Goal: Obtain resource: Download file/media

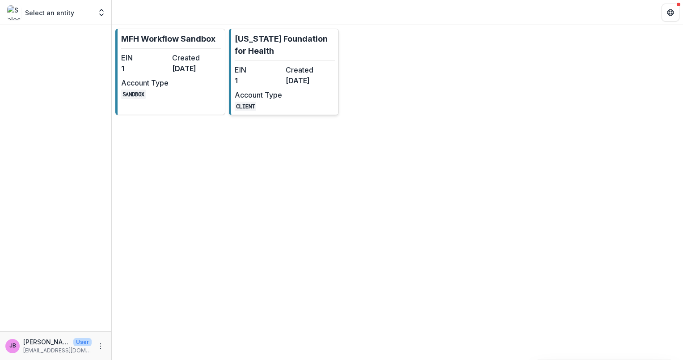
click at [270, 48] on p "[US_STATE] Foundation for Health" at bounding box center [285, 45] width 100 height 24
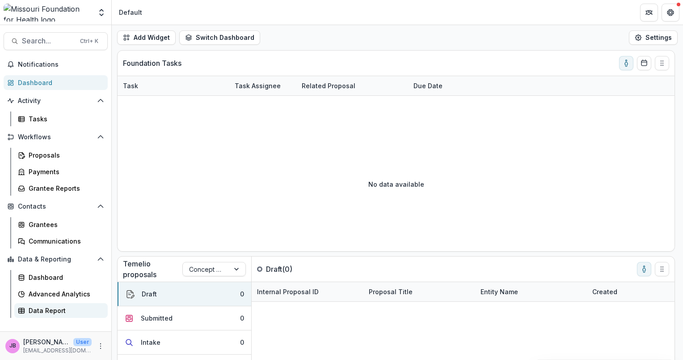
click at [38, 306] on div "Data Report" at bounding box center [65, 309] width 72 height 9
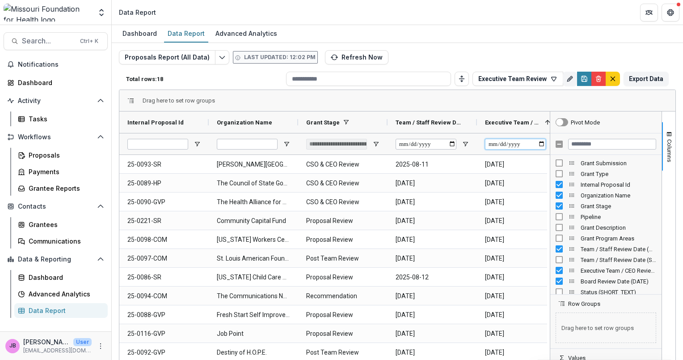
click at [541, 144] on input "Executive Team / CEO Review Date (DATE) Filter Input" at bounding box center [515, 144] width 61 height 11
type input "**********"
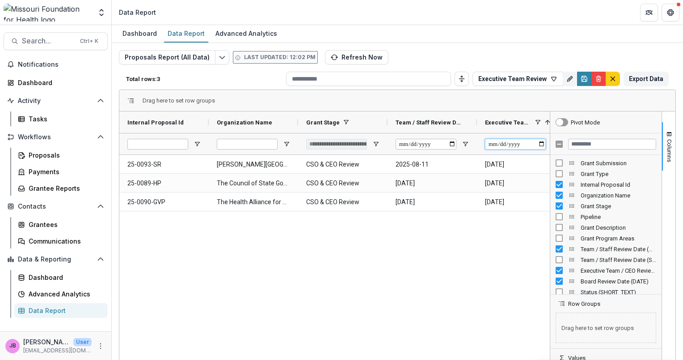
type input "**********"
click at [646, 72] on button "Export Data" at bounding box center [646, 79] width 45 height 14
click at [31, 38] on button "Search... Ctrl + K" at bounding box center [56, 41] width 104 height 18
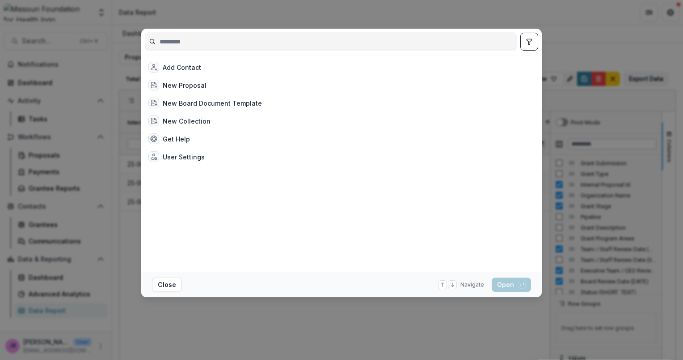
click at [184, 40] on input at bounding box center [330, 41] width 371 height 14
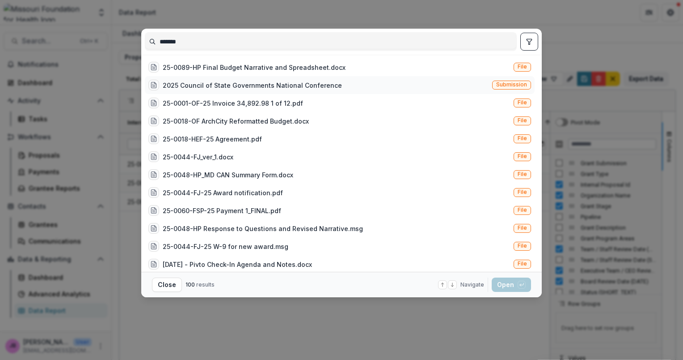
type input "*******"
click at [209, 85] on div "2025 Council of State Governments National Conference" at bounding box center [252, 84] width 179 height 9
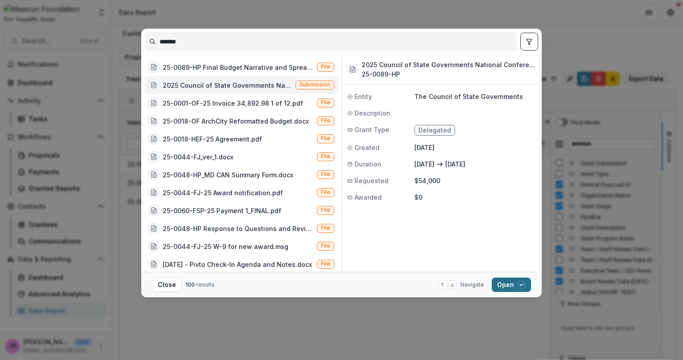
click at [516, 284] on button "Open with enter key" at bounding box center [511, 284] width 39 height 14
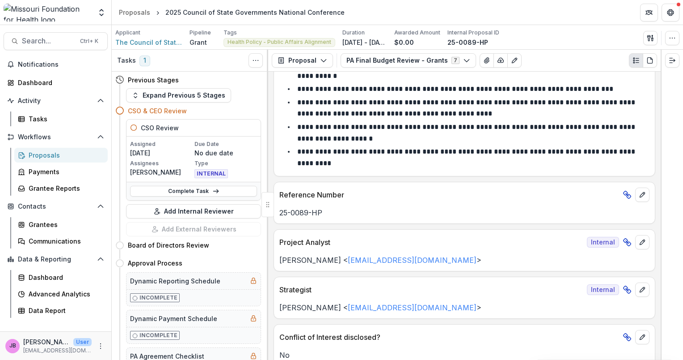
scroll to position [27, 0]
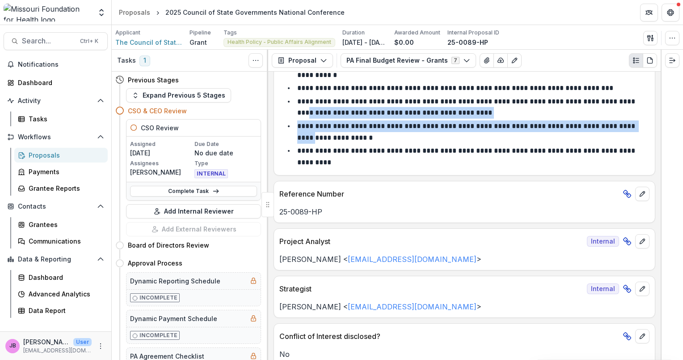
drag, startPoint x: 658, startPoint y: 125, endPoint x: 659, endPoint y: 95, distance: 30.0
click at [659, 95] on div "**********" at bounding box center [464, 216] width 393 height 288
click at [322, 59] on icon "button" at bounding box center [323, 60] width 7 height 7
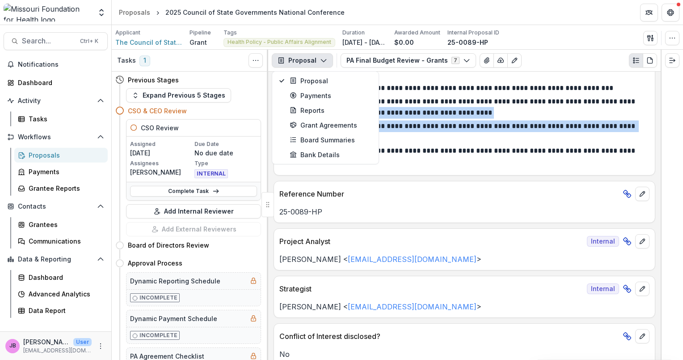
click at [322, 59] on icon "button" at bounding box center [323, 60] width 7 height 7
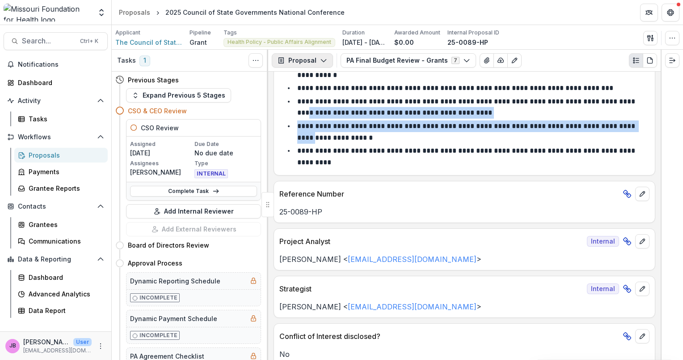
click at [322, 59] on icon "button" at bounding box center [323, 60] width 7 height 7
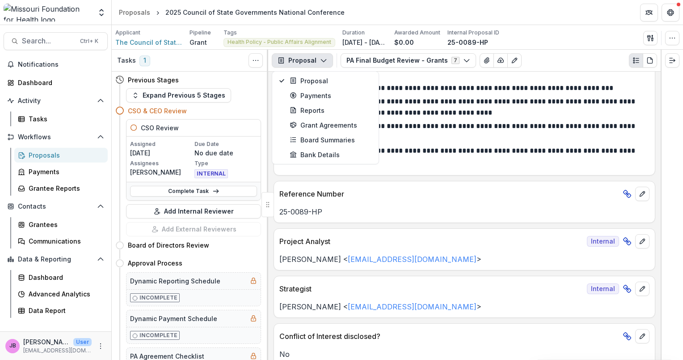
click at [399, 187] on div "Reference Number" at bounding box center [464, 191] width 381 height 20
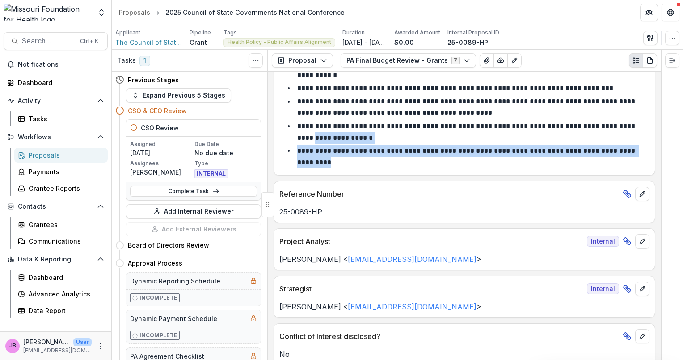
drag, startPoint x: 658, startPoint y: 130, endPoint x: 659, endPoint y: 170, distance: 39.8
click at [659, 170] on div "**********" at bounding box center [464, 216] width 393 height 288
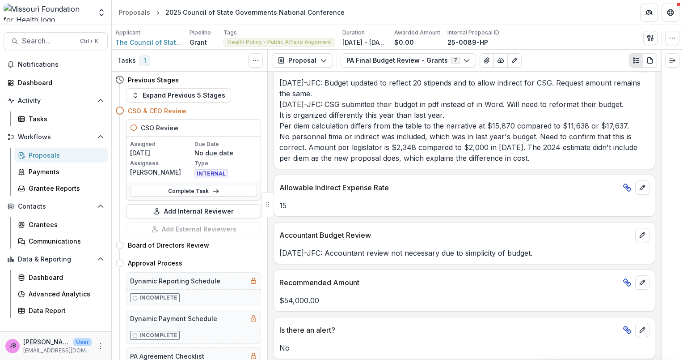
scroll to position [0, 0]
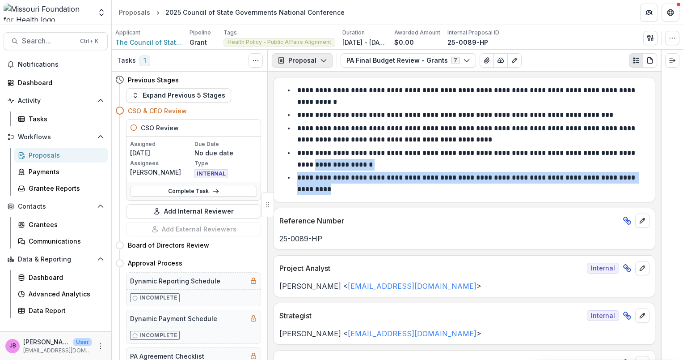
click at [321, 59] on icon "button" at bounding box center [323, 60] width 7 height 7
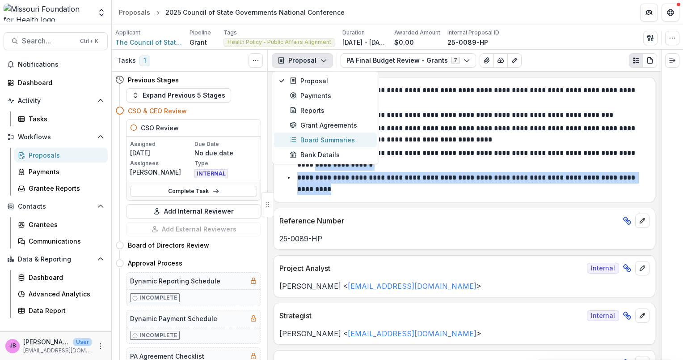
click at [319, 137] on div "Board Summaries" at bounding box center [331, 139] width 82 height 9
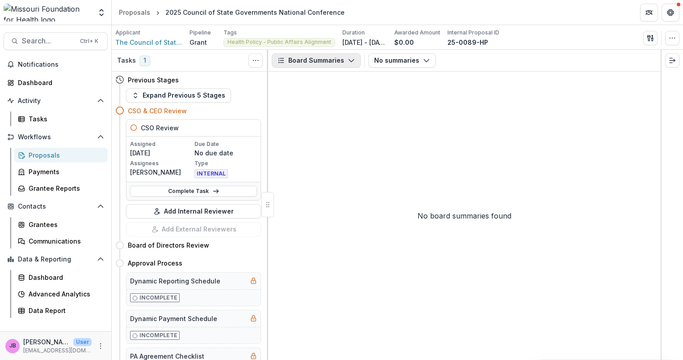
click at [340, 59] on button "Board Summaries" at bounding box center [316, 60] width 89 height 14
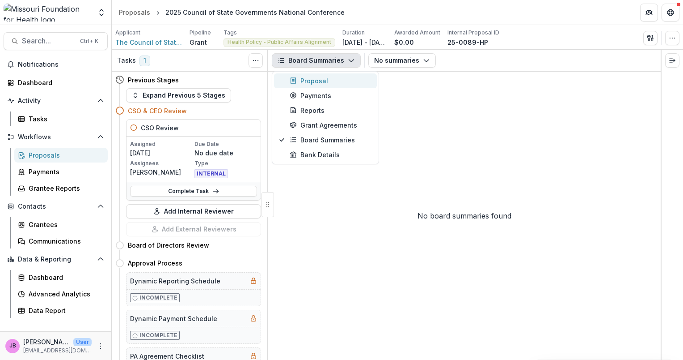
click at [322, 80] on div "Proposal" at bounding box center [331, 80] width 82 height 9
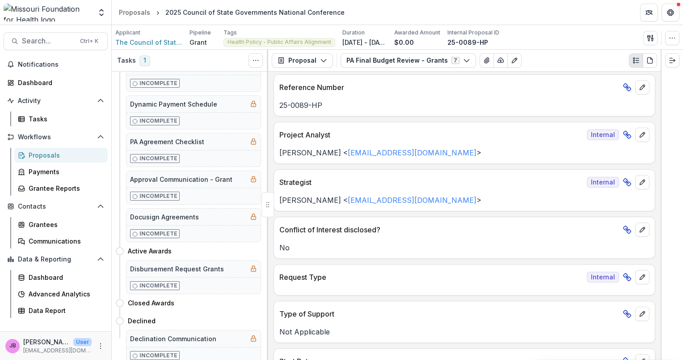
scroll to position [150, 0]
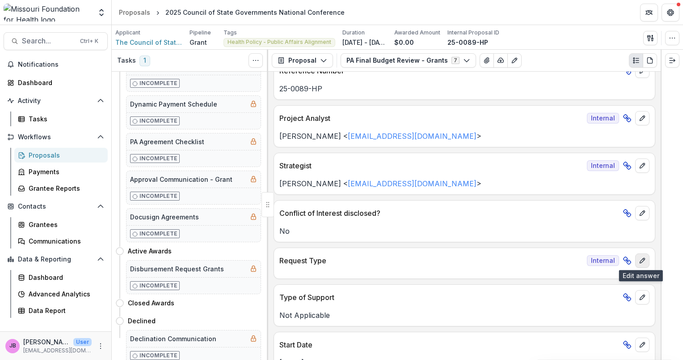
click at [641, 263] on button "edit" at bounding box center [642, 260] width 14 height 14
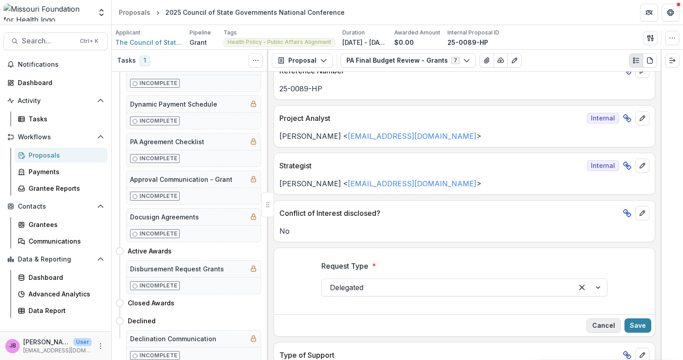
click at [601, 326] on button "Cancel" at bounding box center [604, 325] width 34 height 14
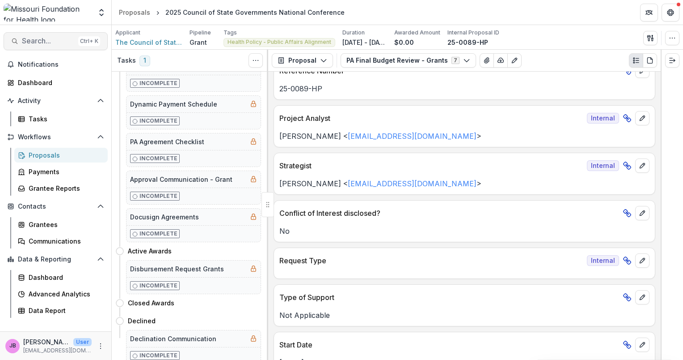
click at [36, 37] on span "Search..." at bounding box center [48, 41] width 53 height 8
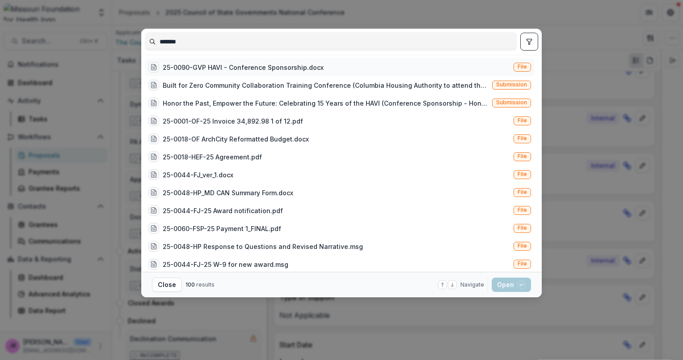
click at [188, 66] on div "25-0090-GVP HAVI - Conference Sponsorship.docx" at bounding box center [243, 67] width 161 height 9
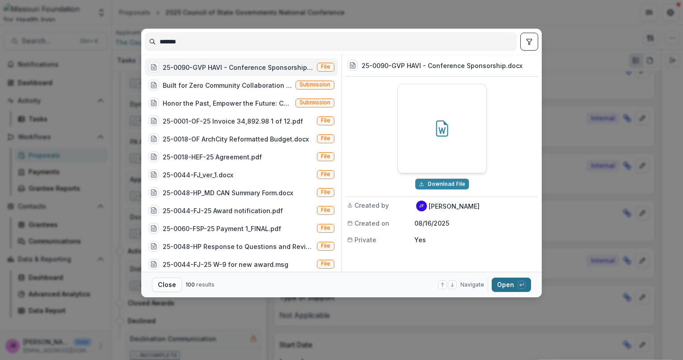
click at [514, 290] on button "Open with enter key" at bounding box center [511, 284] width 39 height 14
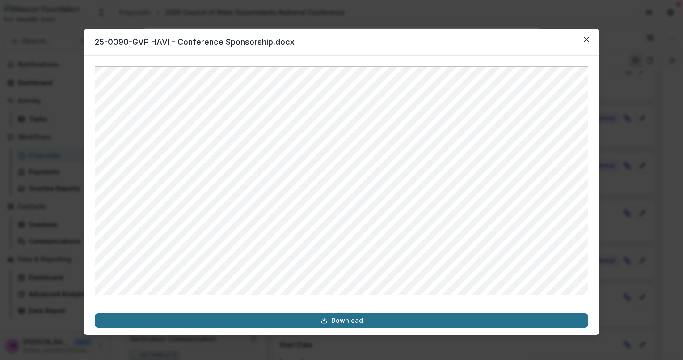
click at [407, 318] on link "Download" at bounding box center [342, 320] width 494 height 14
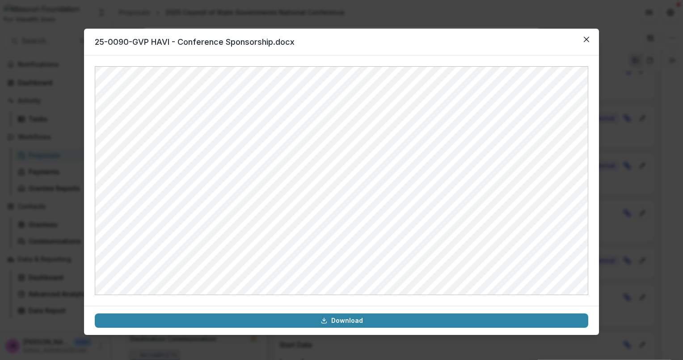
click at [449, 49] on header "25-0090-GVP HAVI - Conference Sponsorship.docx" at bounding box center [341, 42] width 515 height 27
click at [590, 38] on button "Close" at bounding box center [587, 39] width 14 height 14
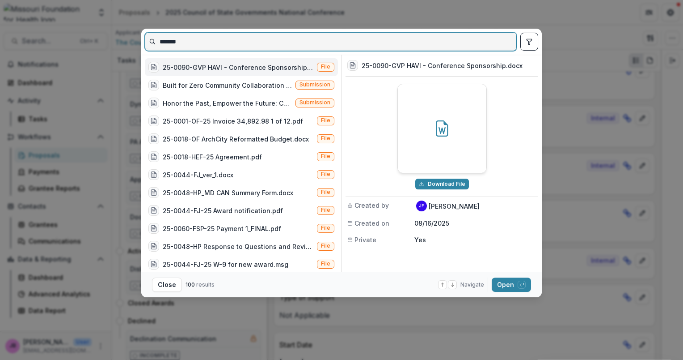
click at [216, 43] on input "*******" at bounding box center [330, 41] width 371 height 14
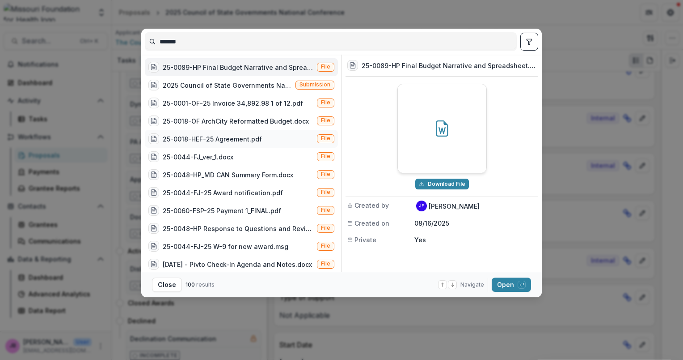
click at [233, 137] on div "25-0018-HEF-25 Agreement.pdf" at bounding box center [212, 138] width 99 height 9
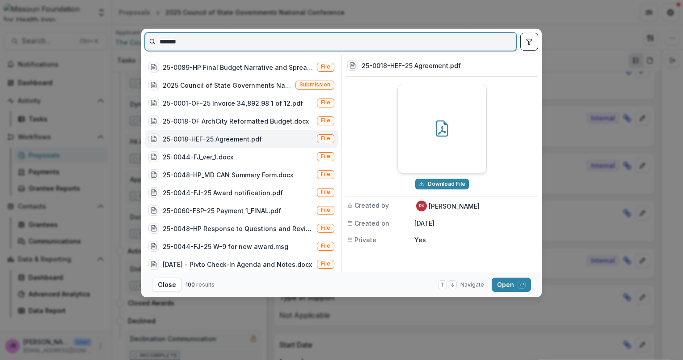
click at [211, 38] on input "*******" at bounding box center [330, 41] width 371 height 14
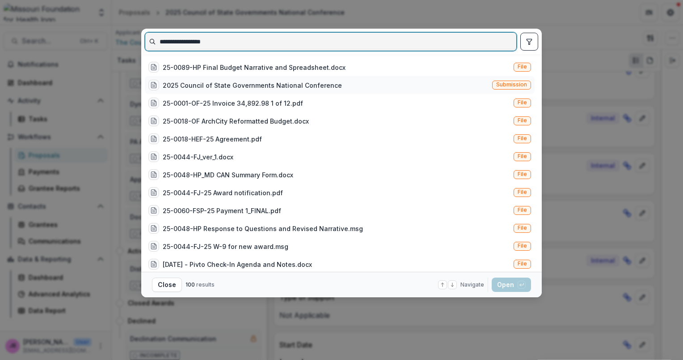
type input "**********"
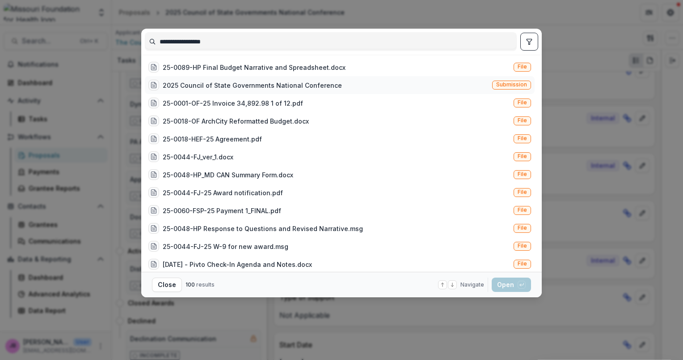
click at [250, 86] on div "2025 Council of State Governments National Conference" at bounding box center [252, 84] width 179 height 9
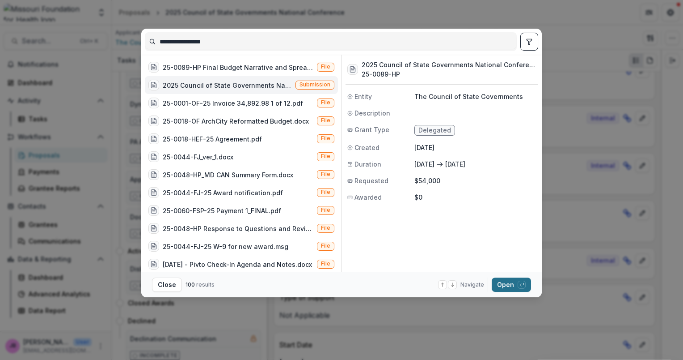
click at [513, 284] on button "Open with enter key" at bounding box center [511, 284] width 39 height 14
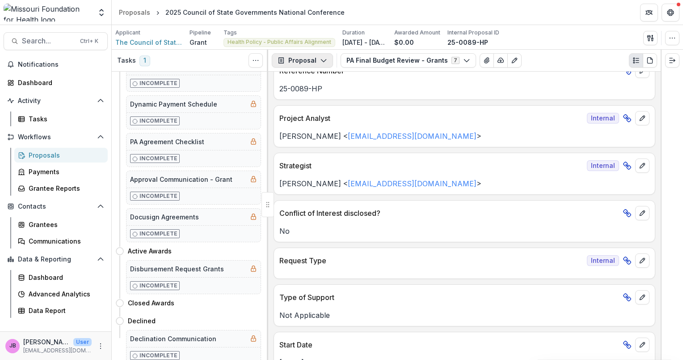
click at [325, 61] on icon "button" at bounding box center [323, 60] width 7 height 7
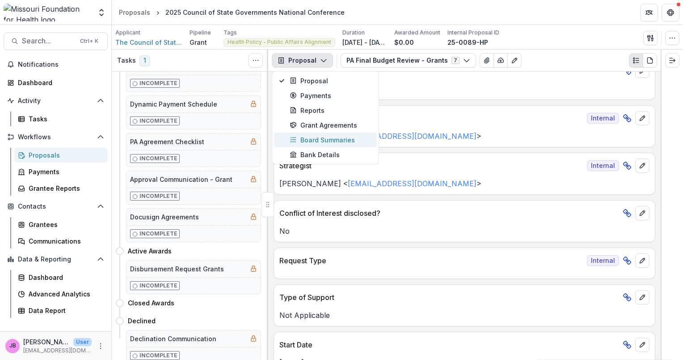
click at [322, 137] on div "Board Summaries" at bounding box center [331, 139] width 82 height 9
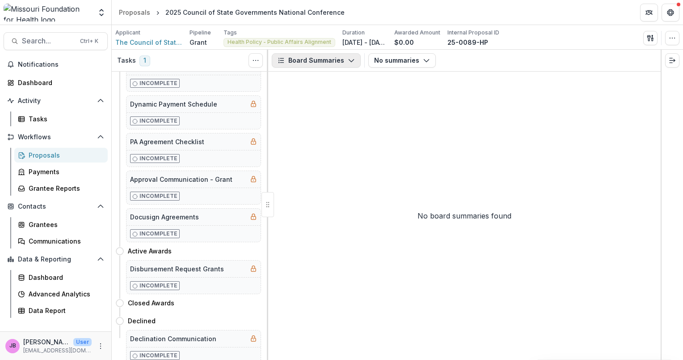
click at [339, 60] on button "Board Summaries" at bounding box center [316, 60] width 89 height 14
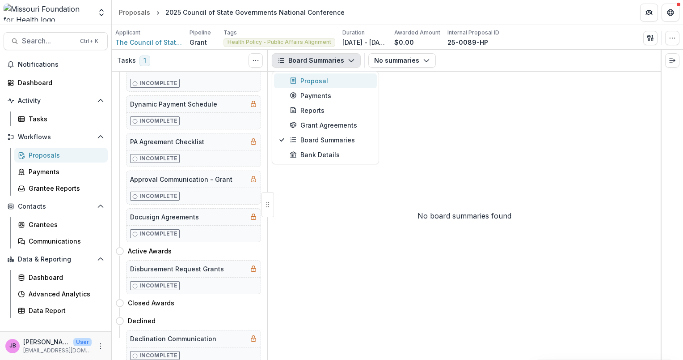
click at [329, 81] on div "Proposal" at bounding box center [331, 80] width 82 height 9
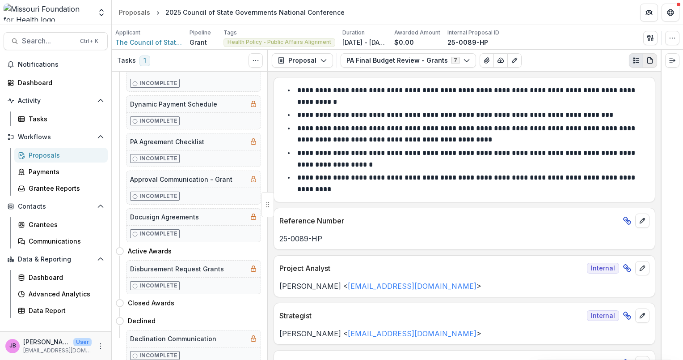
click at [650, 59] on icon "PDF view" at bounding box center [650, 60] width 7 height 7
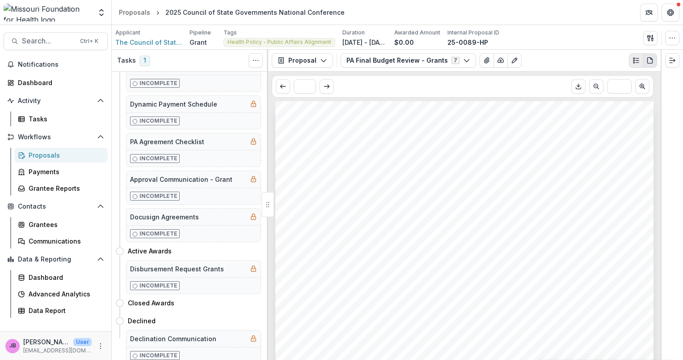
click at [634, 62] on icon "Plaintext view" at bounding box center [636, 60] width 7 height 7
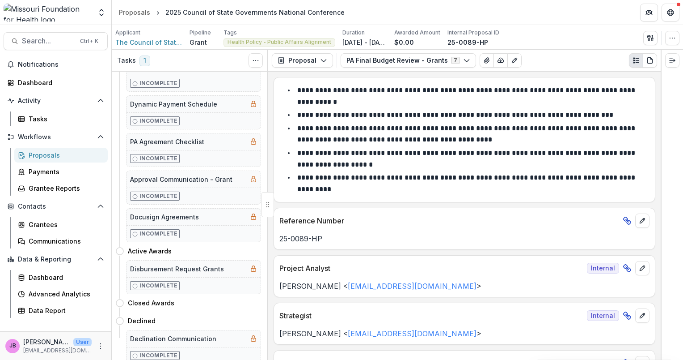
click at [657, 190] on div "**********" at bounding box center [464, 216] width 393 height 288
click at [673, 63] on icon "Expand right" at bounding box center [672, 60] width 7 height 7
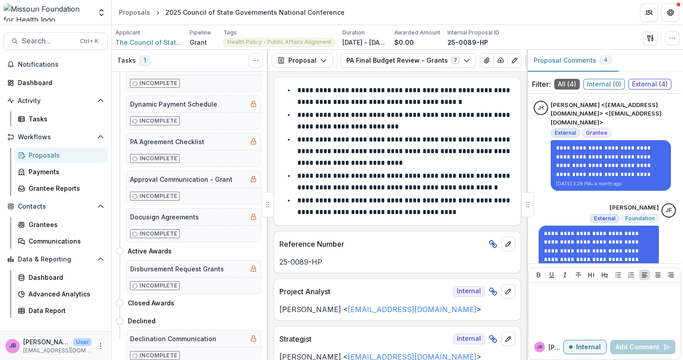
click at [532, 63] on line "Plaintext view" at bounding box center [533, 63] width 3 height 0
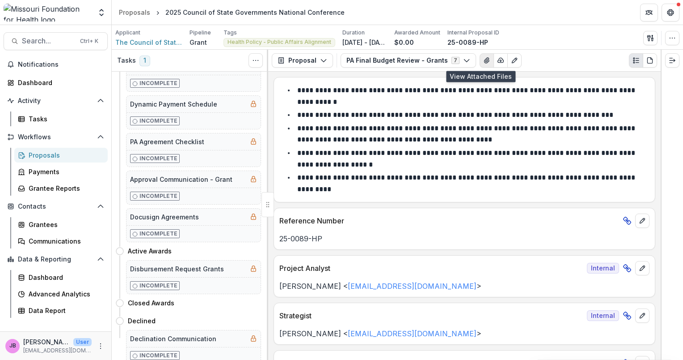
click at [484, 59] on icon "View Attached Files" at bounding box center [486, 60] width 5 height 5
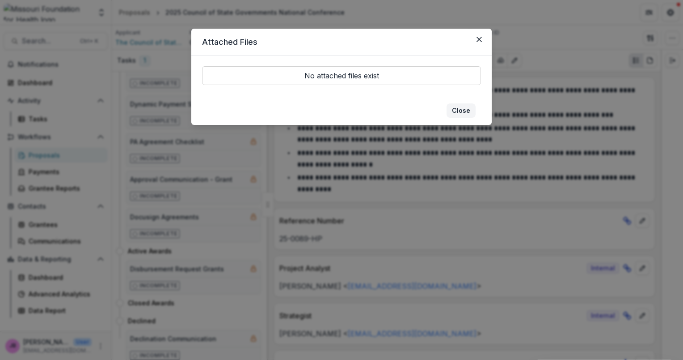
click at [465, 110] on button "Close" at bounding box center [461, 110] width 29 height 14
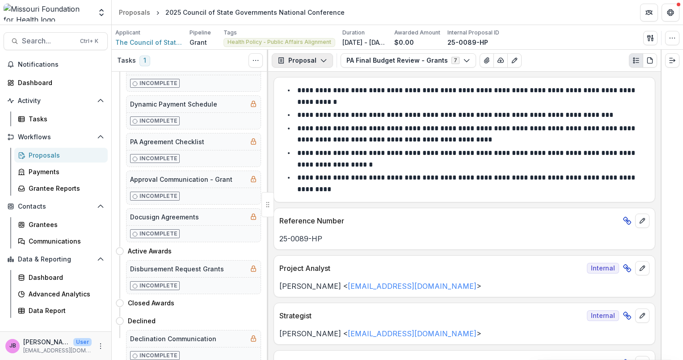
click at [322, 60] on icon "button" at bounding box center [323, 60] width 7 height 7
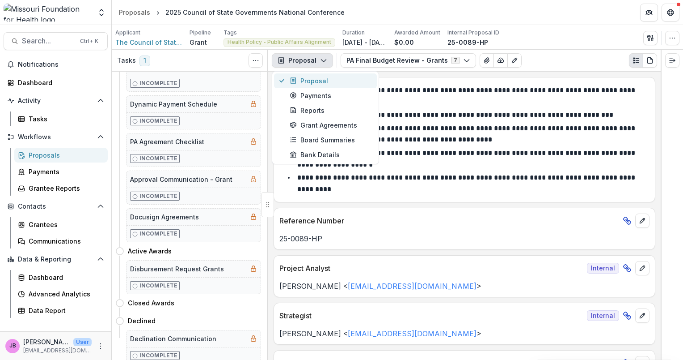
click at [327, 78] on div "Proposal" at bounding box center [331, 80] width 82 height 9
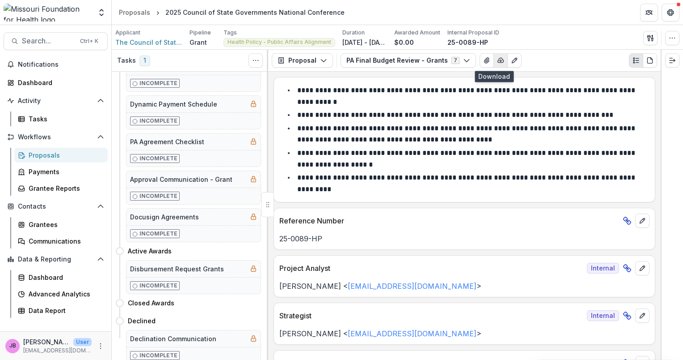
click at [500, 61] on polyline "button" at bounding box center [501, 60] width 2 height 1
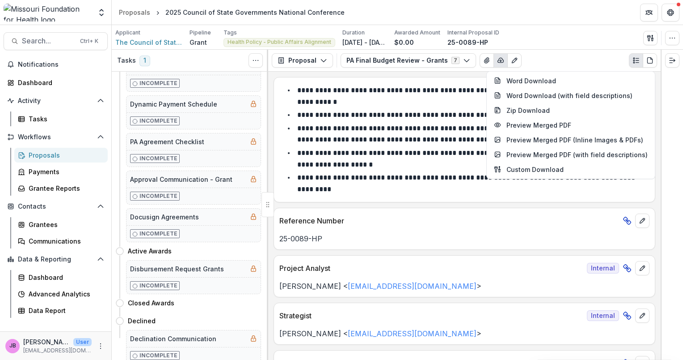
click at [567, 58] on div "PA Final Budget Review - Grants 7 Forms (7) Individual Request for Applications…" at bounding box center [499, 60] width 317 height 14
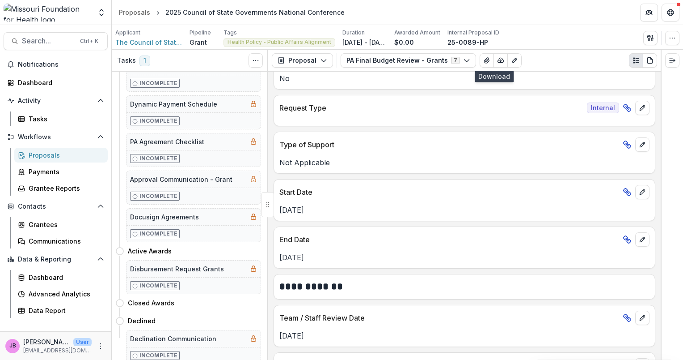
scroll to position [301, 0]
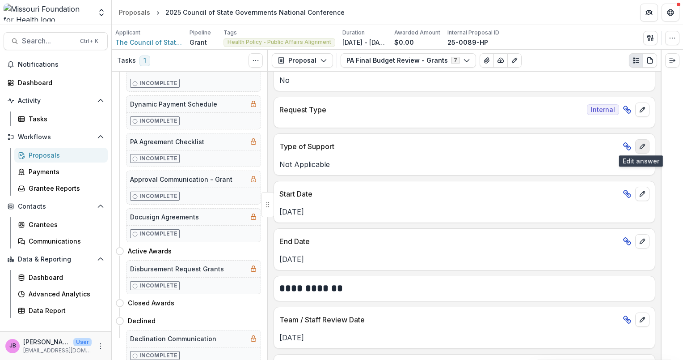
click at [642, 147] on icon "edit" at bounding box center [642, 146] width 7 height 7
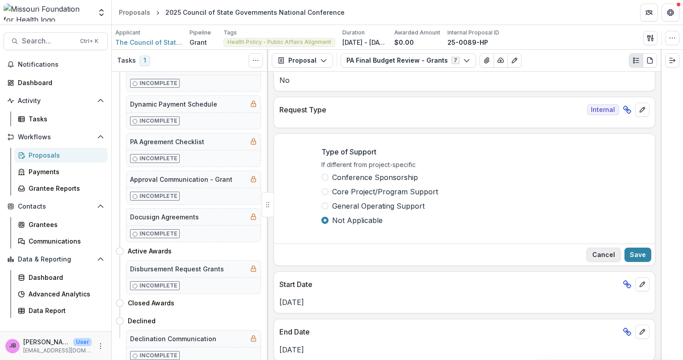
click at [604, 254] on button "Cancel" at bounding box center [604, 254] width 34 height 14
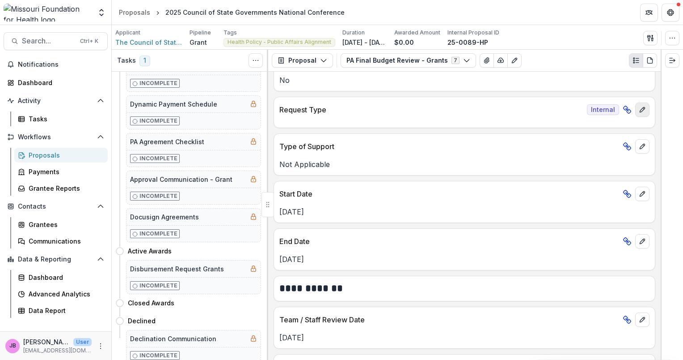
click at [644, 106] on icon "edit" at bounding box center [642, 109] width 7 height 7
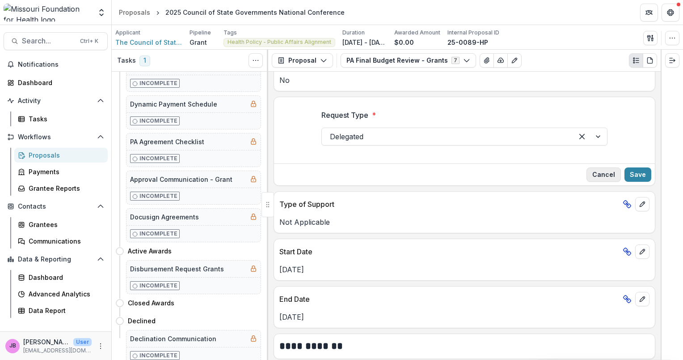
click at [599, 174] on button "Cancel" at bounding box center [604, 174] width 34 height 14
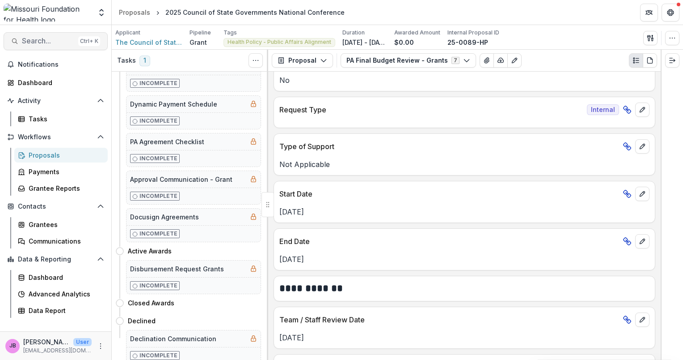
click at [58, 39] on span "Search..." at bounding box center [48, 41] width 53 height 8
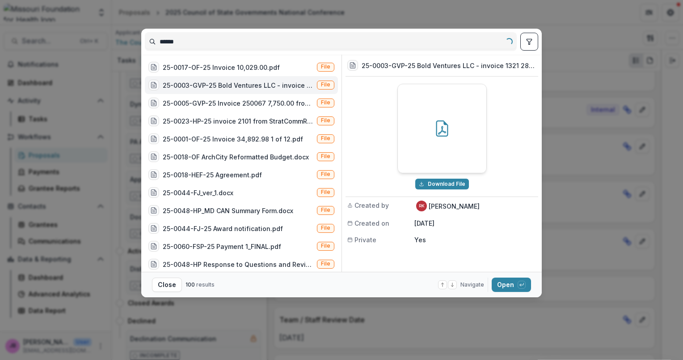
type input "*******"
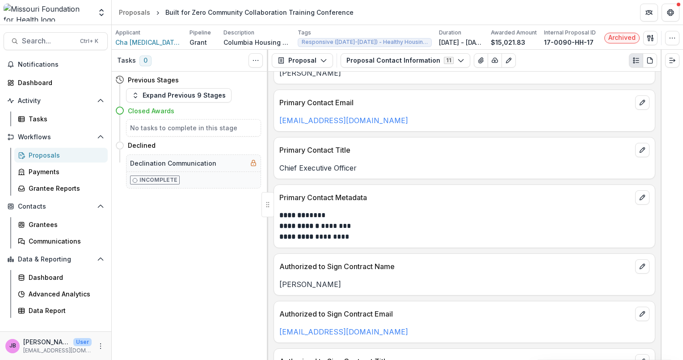
scroll to position [36, 0]
click at [38, 36] on button "Search... Ctrl + K" at bounding box center [56, 41] width 104 height 18
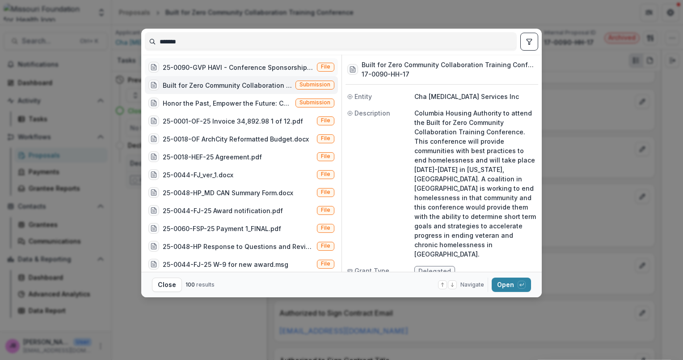
click at [206, 63] on div "25-0090-GVP HAVI - Conference Sponsorship.docx" at bounding box center [238, 67] width 151 height 9
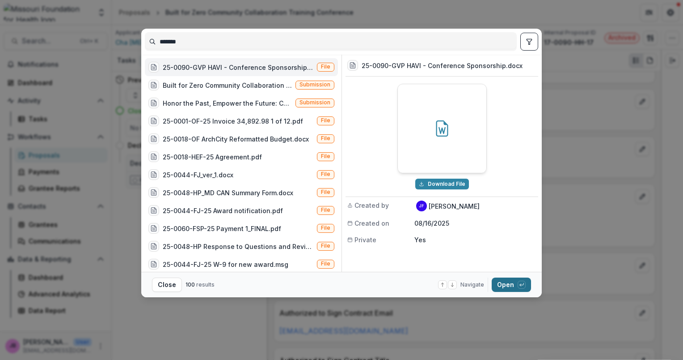
click at [508, 288] on button "Open with enter key" at bounding box center [511, 284] width 39 height 14
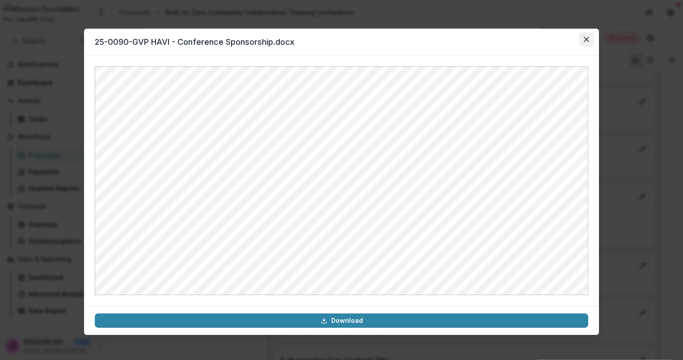
click at [585, 40] on icon "Close" at bounding box center [586, 39] width 5 height 5
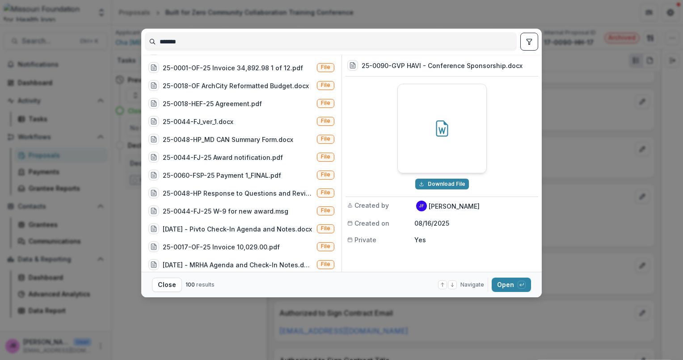
scroll to position [0, 0]
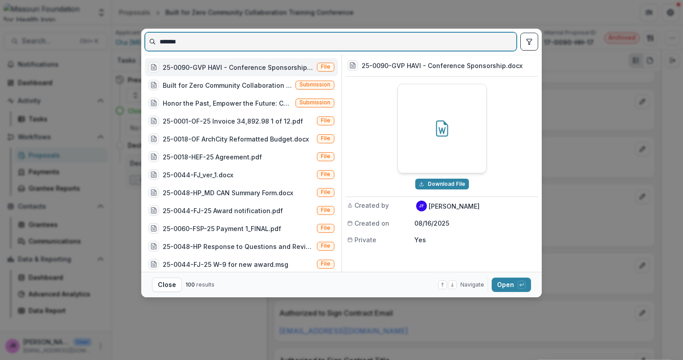
click at [267, 40] on input "*******" at bounding box center [330, 41] width 371 height 14
type input "**********"
click at [428, 37] on input "**********" at bounding box center [330, 41] width 371 height 14
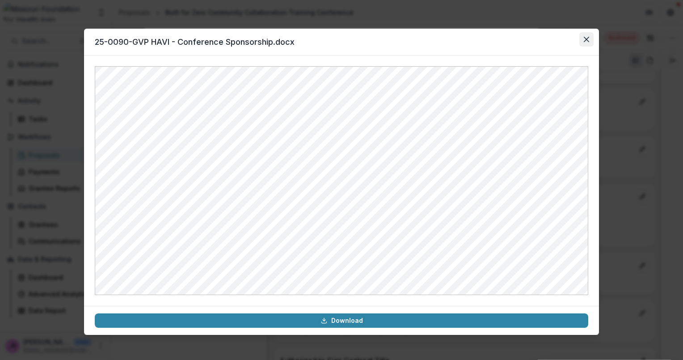
click at [585, 38] on icon "Close" at bounding box center [586, 39] width 5 height 5
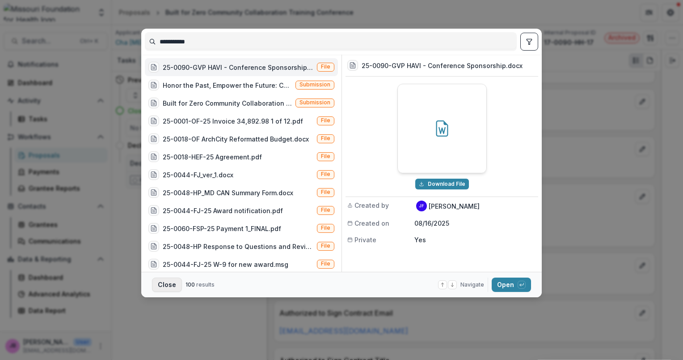
click at [166, 282] on button "Close" at bounding box center [167, 284] width 30 height 14
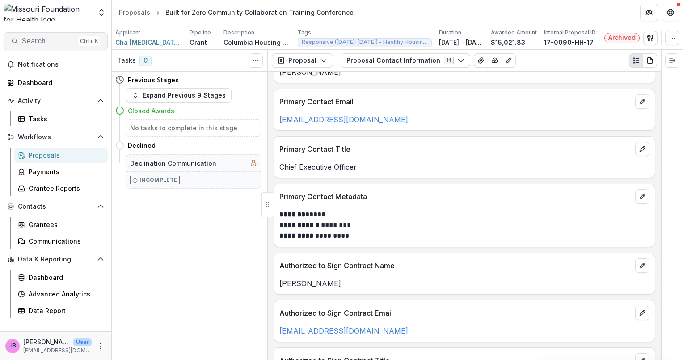
click at [38, 45] on button "Search... Ctrl + K" at bounding box center [56, 41] width 104 height 18
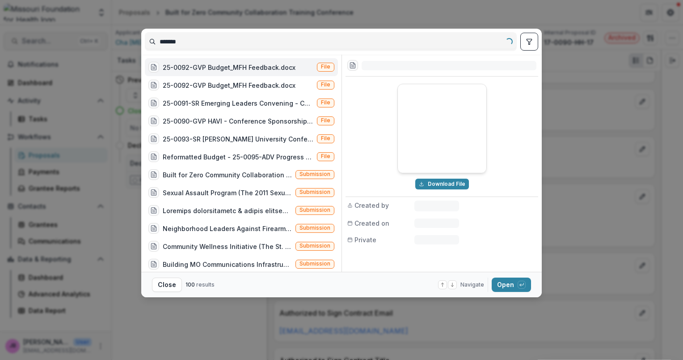
type input "*******"
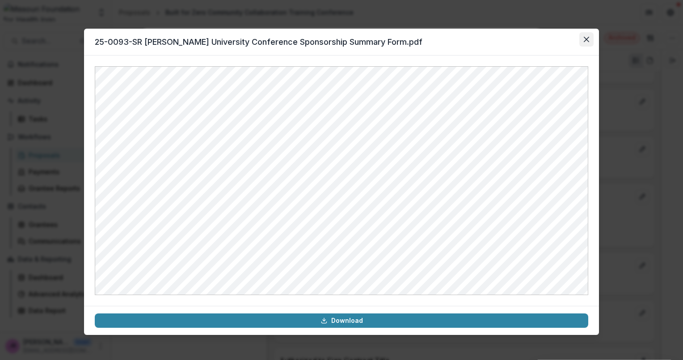
click at [589, 41] on icon "Close" at bounding box center [586, 39] width 5 height 5
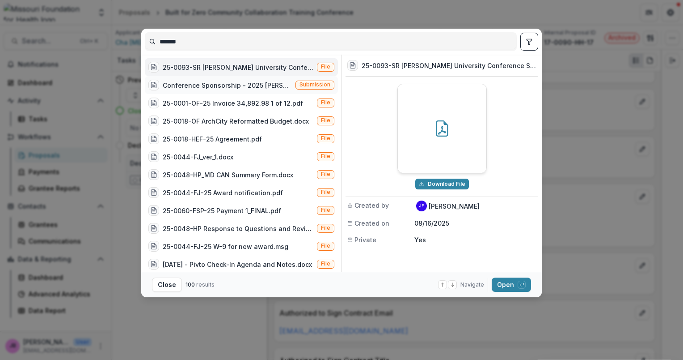
click at [243, 82] on div "Conference Sponsorship - 2025 [PERSON_NAME] Nonprofit Leadership Conference (Co…" at bounding box center [227, 84] width 129 height 9
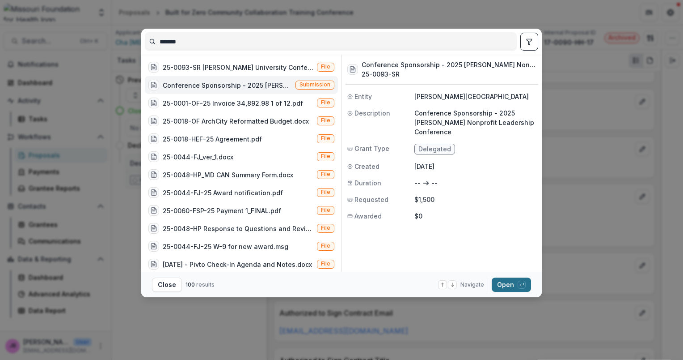
click at [508, 279] on button "Open with enter key" at bounding box center [511, 284] width 39 height 14
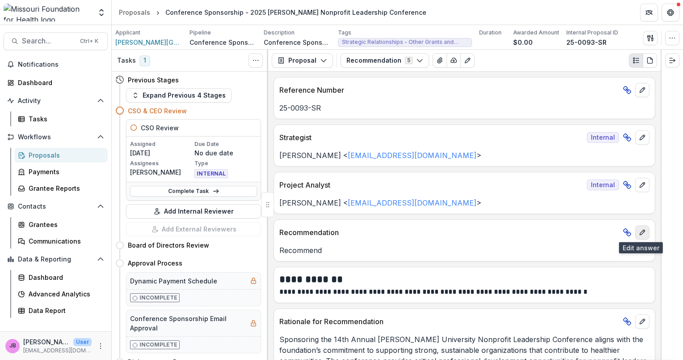
click at [639, 233] on icon "edit" at bounding box center [642, 232] width 7 height 7
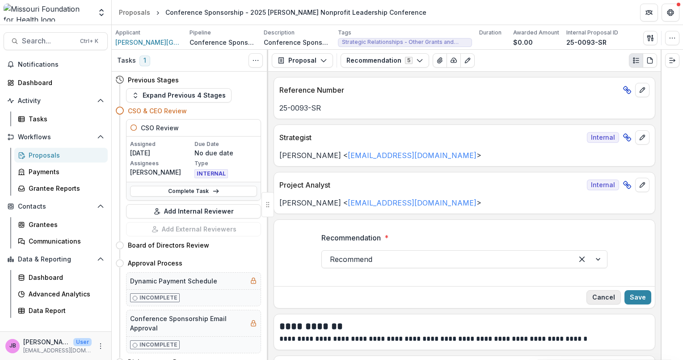
click at [605, 294] on button "Cancel" at bounding box center [604, 297] width 34 height 14
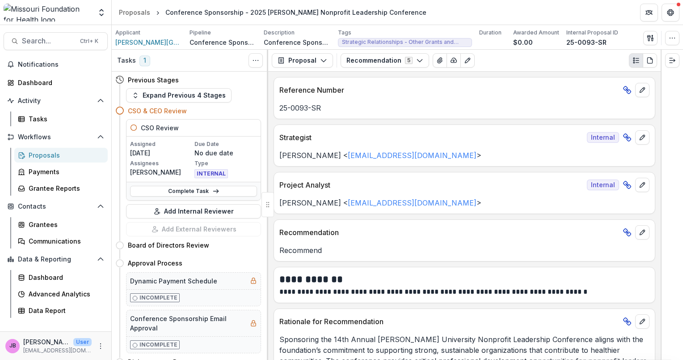
drag, startPoint x: 662, startPoint y: 187, endPoint x: 664, endPoint y: 229, distance: 42.1
click at [664, 229] on div at bounding box center [672, 205] width 22 height 310
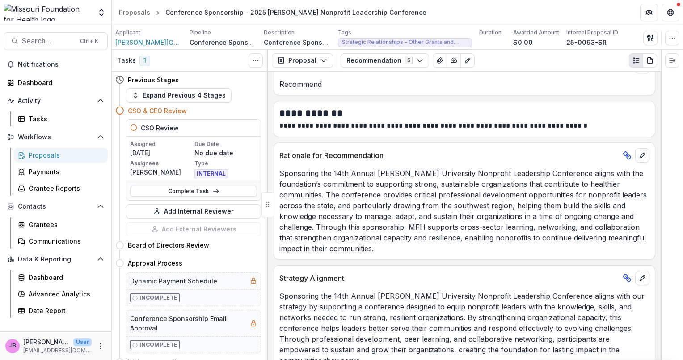
scroll to position [170, 0]
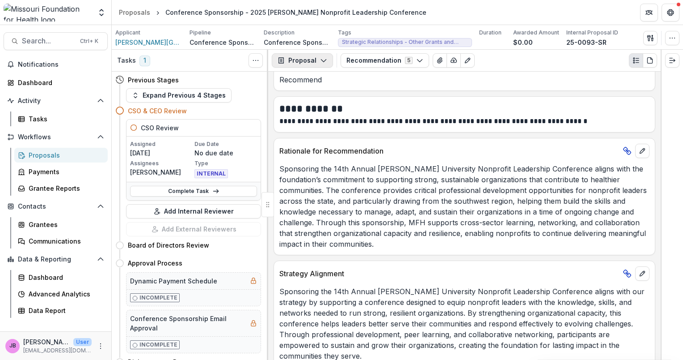
click at [323, 60] on polyline "button" at bounding box center [323, 60] width 5 height 3
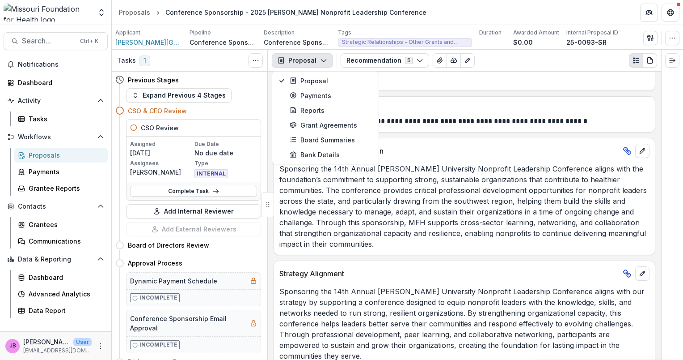
click at [323, 60] on polyline "button" at bounding box center [323, 60] width 5 height 3
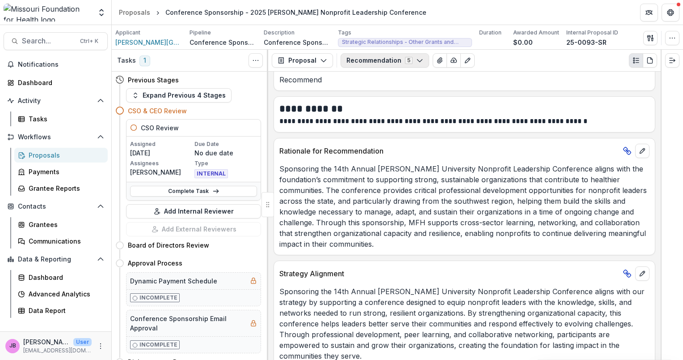
click at [417, 61] on polyline "button" at bounding box center [419, 60] width 5 height 3
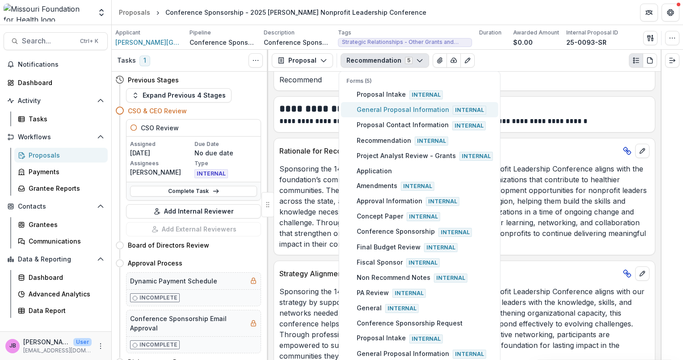
click at [381, 111] on span "General Proposal Information Internal" at bounding box center [425, 110] width 136 height 10
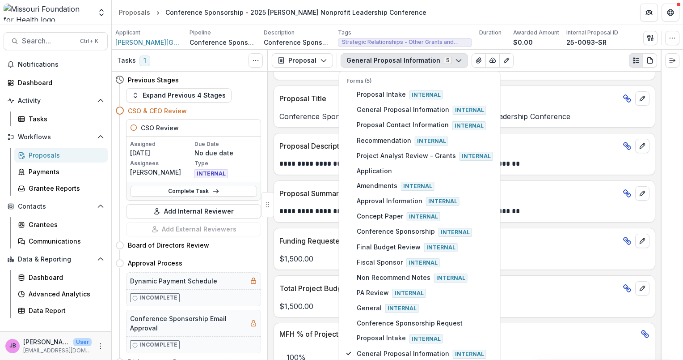
scroll to position [21, 0]
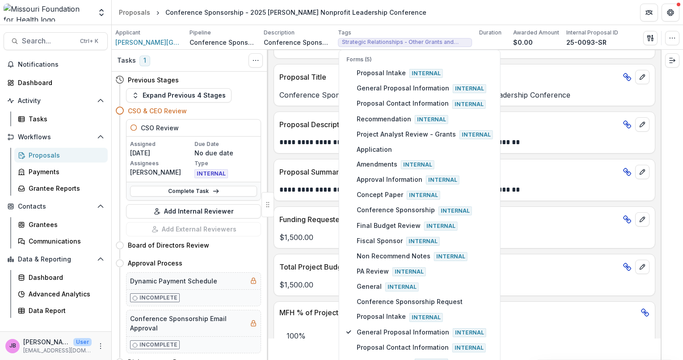
click at [662, 140] on div at bounding box center [672, 205] width 22 height 310
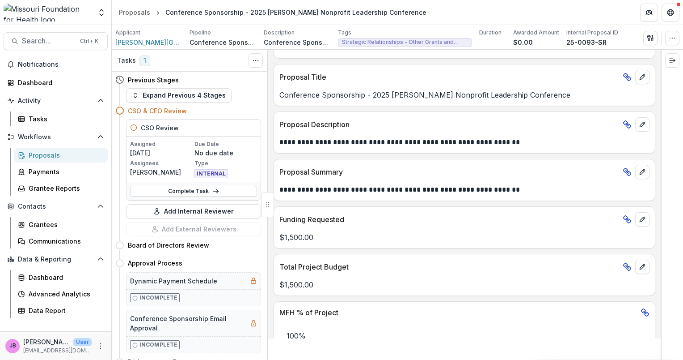
drag, startPoint x: 662, startPoint y: 140, endPoint x: 662, endPoint y: 93, distance: 47.4
click at [662, 93] on div at bounding box center [672, 205] width 22 height 310
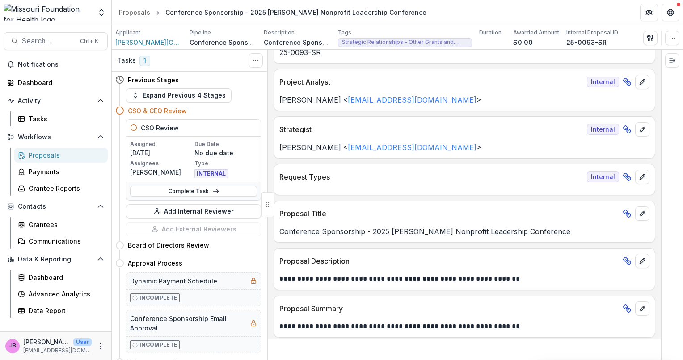
scroll to position [39, 0]
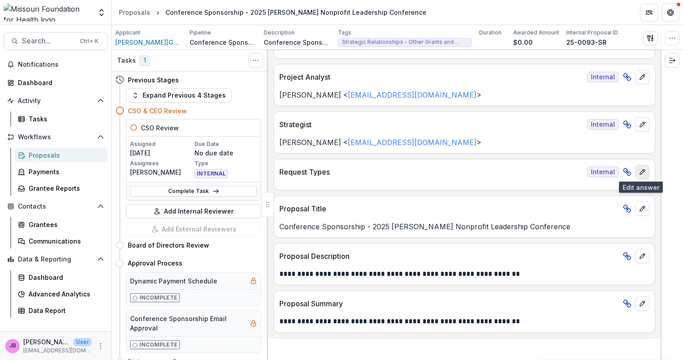
click at [642, 173] on icon "edit" at bounding box center [642, 171] width 7 height 7
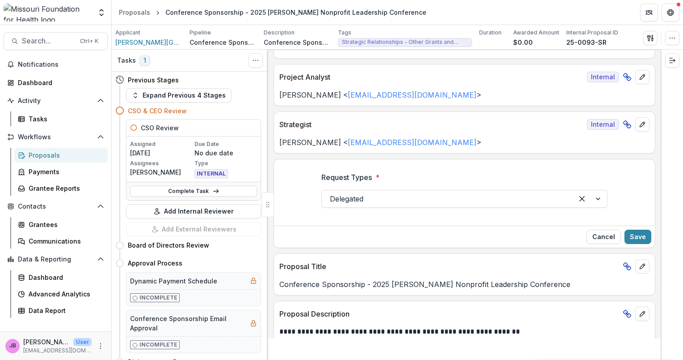
click at [608, 237] on button "Cancel" at bounding box center [604, 236] width 34 height 14
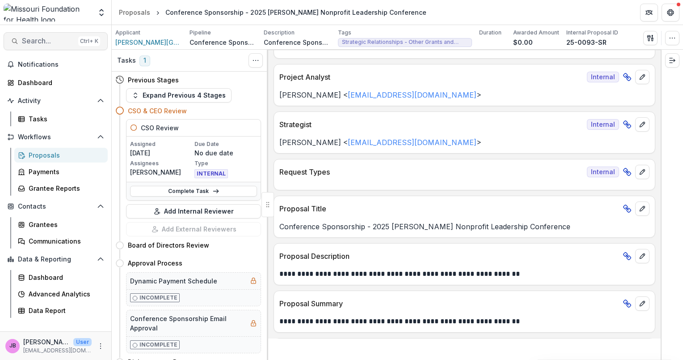
click at [49, 44] on span "Search..." at bounding box center [48, 41] width 53 height 8
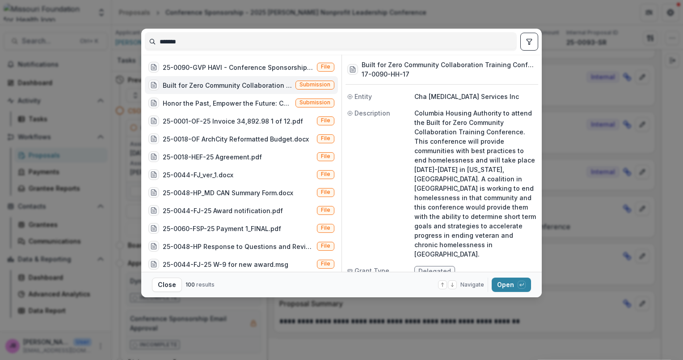
type input "*******"
click at [261, 84] on div "Built for Zero Community Collaboration Training Conference (Columbia Housing Au…" at bounding box center [227, 84] width 129 height 9
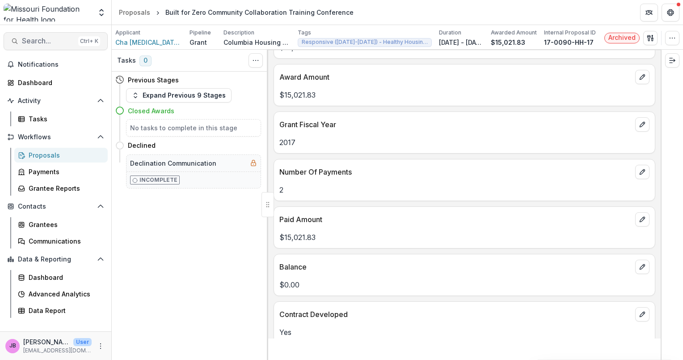
click at [56, 43] on span "Search..." at bounding box center [48, 41] width 53 height 8
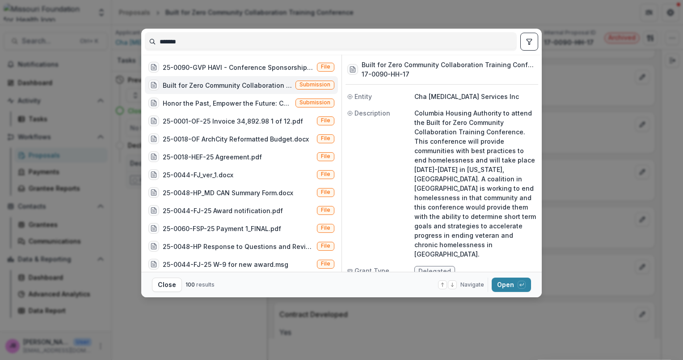
click at [198, 83] on div "Built for Zero Community Collaboration Training Conference (Columbia Housing Au…" at bounding box center [227, 84] width 129 height 9
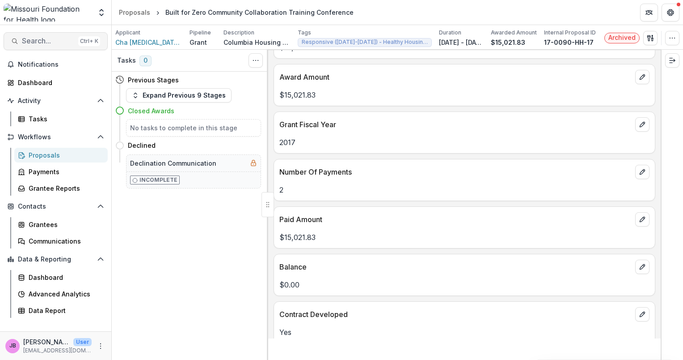
click at [50, 36] on button "Search... Ctrl + K" at bounding box center [56, 41] width 104 height 18
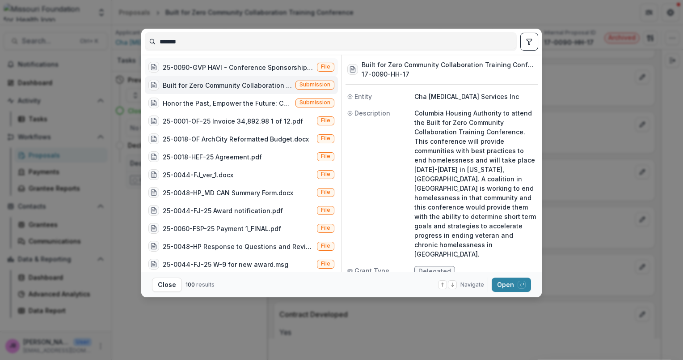
click at [264, 65] on div "25-0090-GVP HAVI - Conference Sponsorship.docx" at bounding box center [238, 67] width 151 height 9
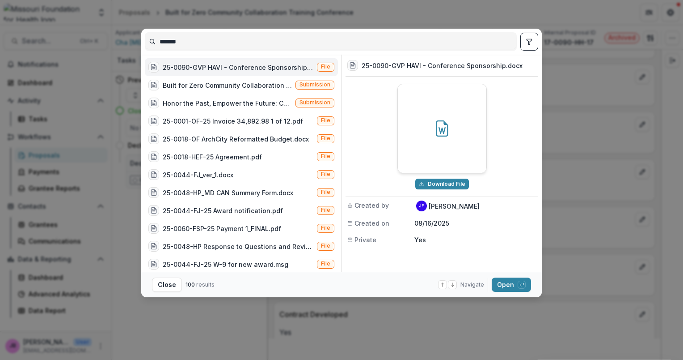
drag, startPoint x: 478, startPoint y: 288, endPoint x: 472, endPoint y: 284, distance: 6.8
click at [477, 287] on span "Navigate" at bounding box center [473, 284] width 24 height 8
click at [500, 286] on button "Open with enter key" at bounding box center [511, 284] width 39 height 14
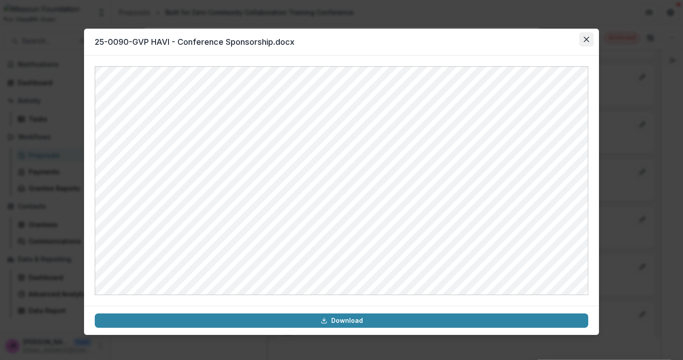
click at [583, 44] on button "Close" at bounding box center [587, 39] width 14 height 14
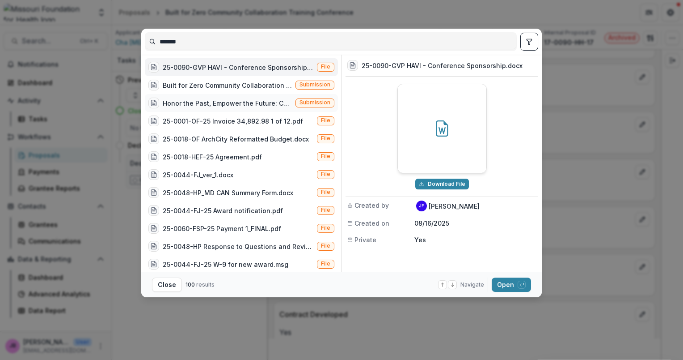
click at [227, 105] on div "Honor the Past, Empower the Future: Celebrating 15 Years of the HAVI (Conferenc…" at bounding box center [227, 102] width 129 height 9
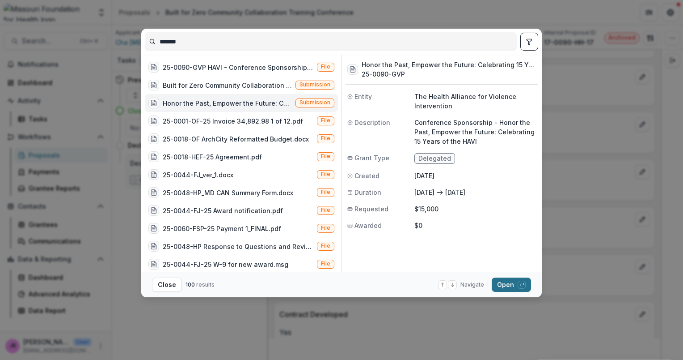
click at [518, 287] on span "button" at bounding box center [522, 284] width 8 height 8
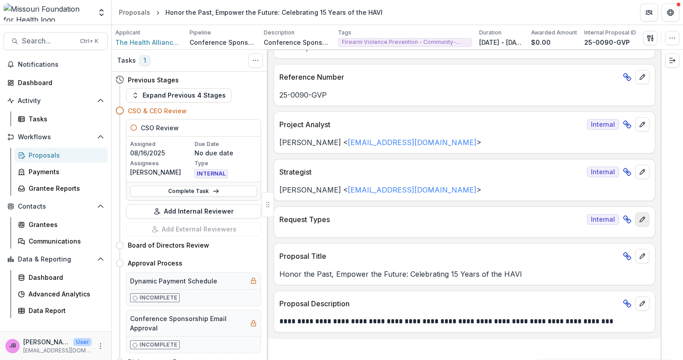
click at [642, 217] on icon "edit" at bounding box center [642, 218] width 5 height 5
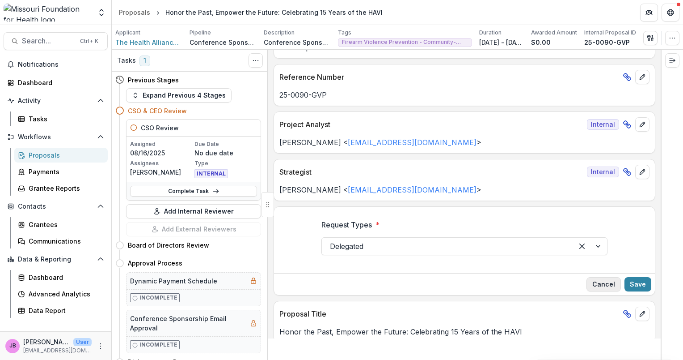
click at [605, 277] on button "Cancel" at bounding box center [604, 284] width 34 height 14
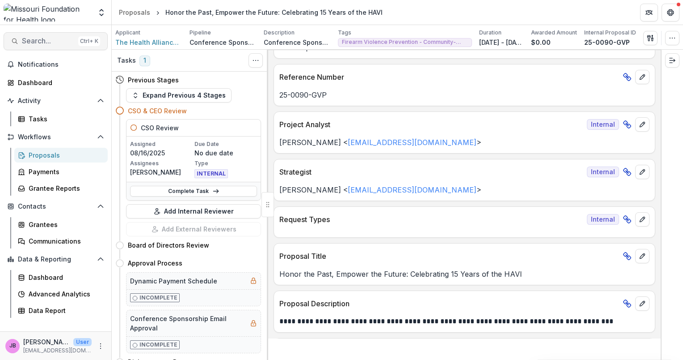
click at [56, 39] on span "Search..." at bounding box center [48, 41] width 53 height 8
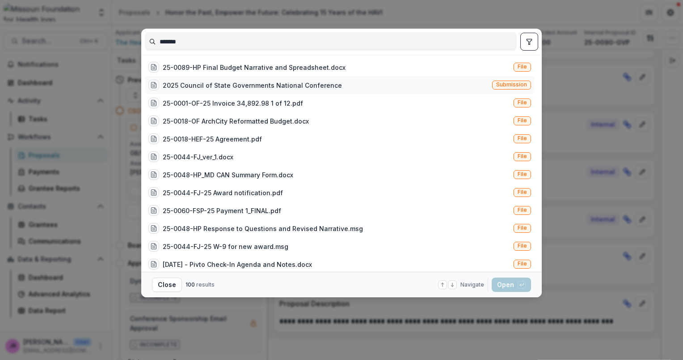
type input "*******"
click at [189, 81] on div "2025 Council of State Governments National Conference" at bounding box center [252, 84] width 179 height 9
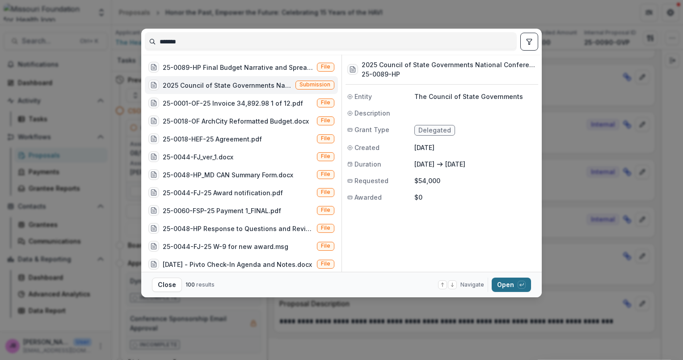
click at [513, 282] on button "Open with enter key" at bounding box center [511, 284] width 39 height 14
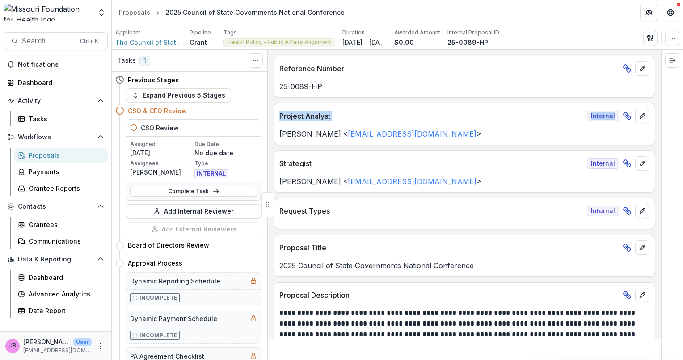
drag, startPoint x: 658, startPoint y: 95, endPoint x: 659, endPoint y: 112, distance: 17.0
click at [659, 112] on div "**********" at bounding box center [464, 194] width 393 height 288
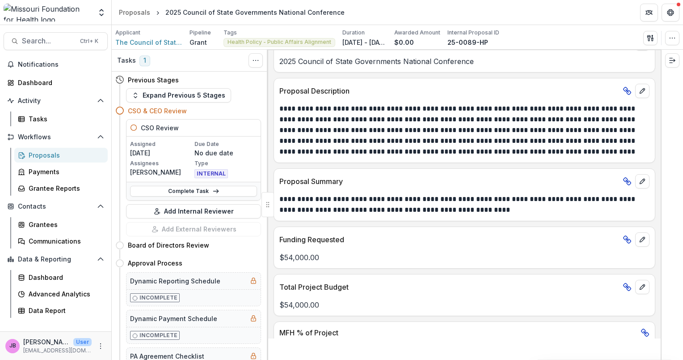
scroll to position [202, 0]
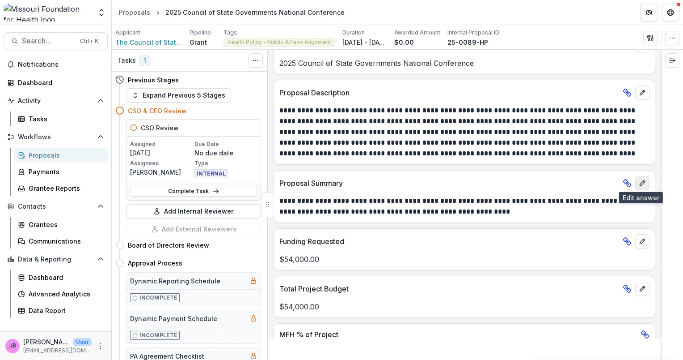
click at [642, 184] on icon "edit" at bounding box center [642, 182] width 7 height 7
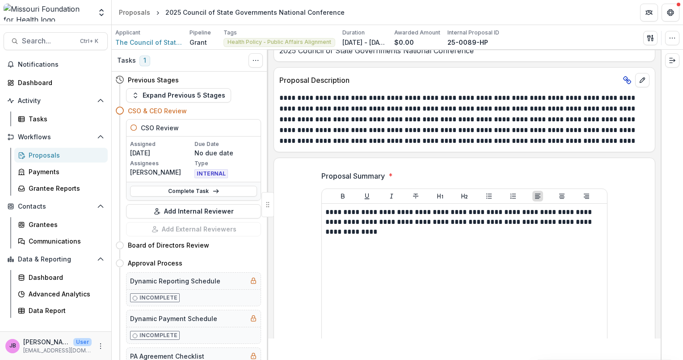
scroll to position [0, 0]
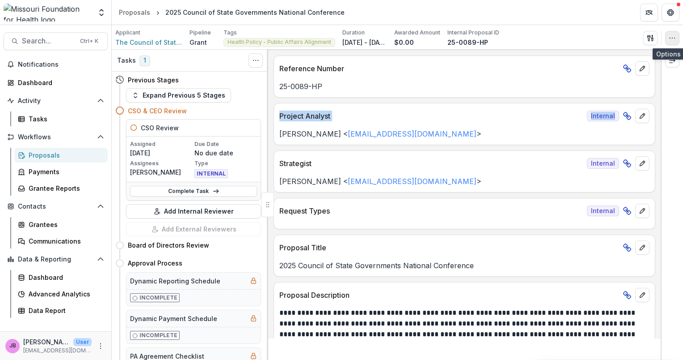
click at [673, 39] on icon "button" at bounding box center [672, 37] width 7 height 7
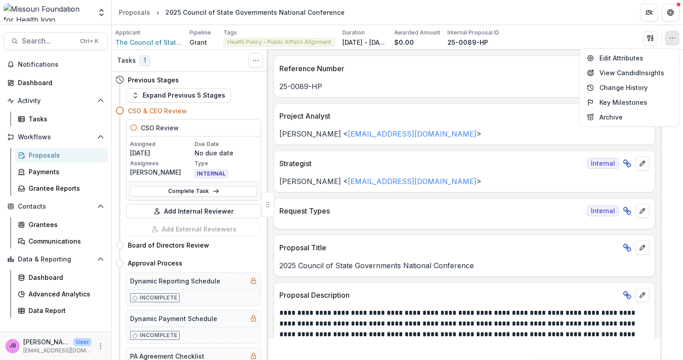
click at [553, 35] on div "Applicant The Council of State Governments Pipeline Grant Tags Health Policy - …" at bounding box center [397, 38] width 564 height 18
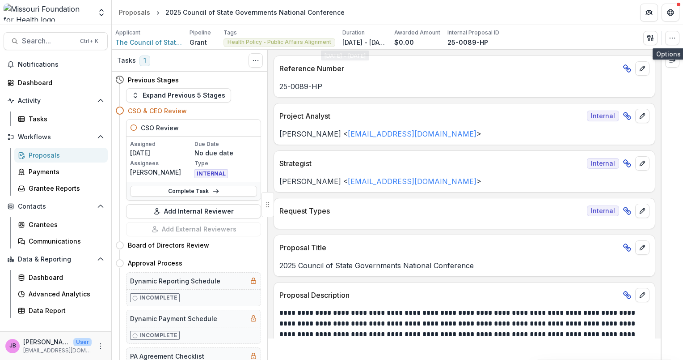
click at [311, 41] on span "Health Policy - Public Affairs Alignment" at bounding box center [280, 42] width 104 height 6
click at [158, 14] on li "Proposals" at bounding box center [138, 12] width 47 height 13
click at [156, 11] on icon "breadcrumb" at bounding box center [158, 13] width 4 height 4
click at [261, 64] on button "Toggle View Cancelled Tasks" at bounding box center [256, 60] width 14 height 14
click at [454, 73] on p "Reference Number" at bounding box center [449, 68] width 340 height 11
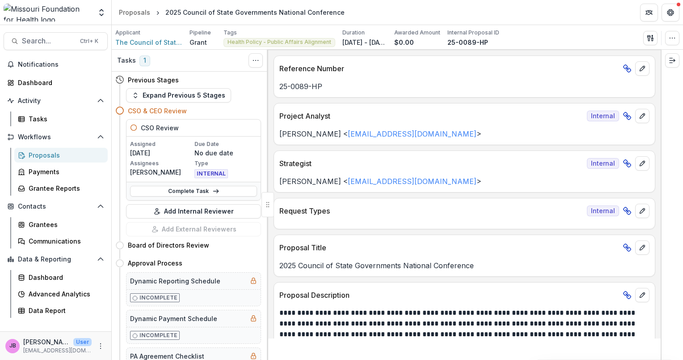
click at [304, 96] on div "Reference Number 25-0089-HP" at bounding box center [465, 76] width 382 height 42
click at [47, 40] on span "Search..." at bounding box center [48, 41] width 53 height 8
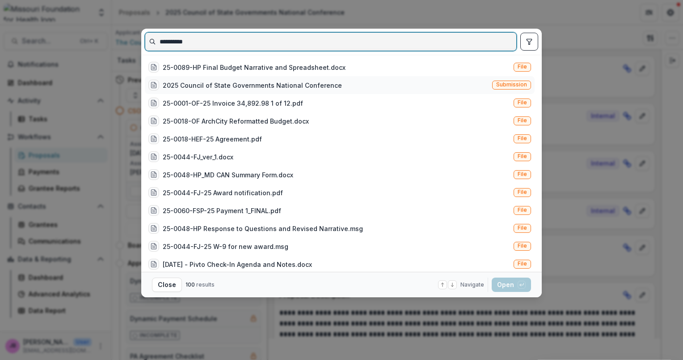
type input "**********"
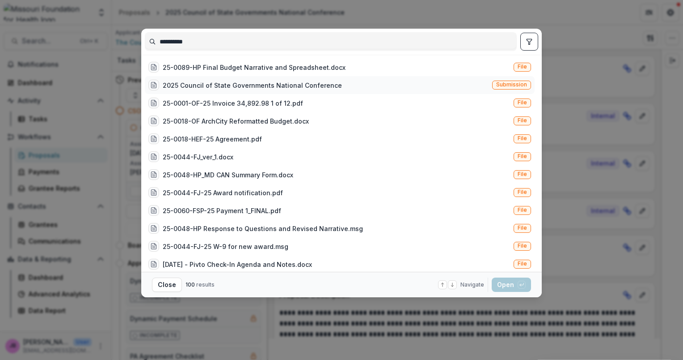
click at [250, 86] on div "2025 Council of State Governments National Conference" at bounding box center [252, 84] width 179 height 9
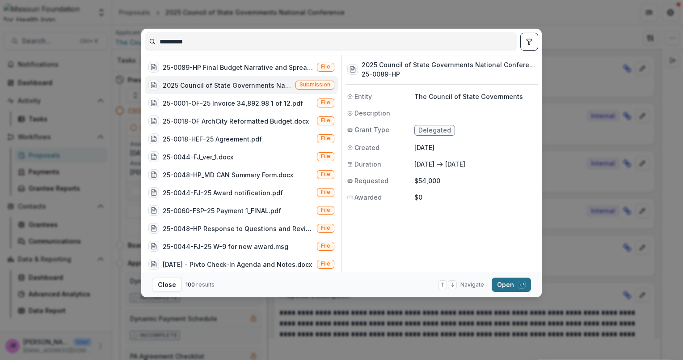
click at [511, 286] on button "Open with enter key" at bounding box center [511, 284] width 39 height 14
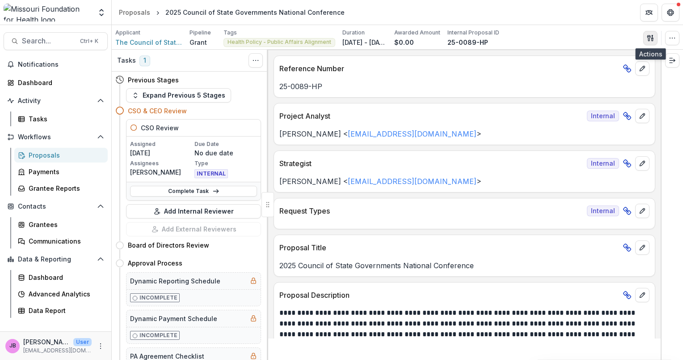
click at [652, 38] on line "button" at bounding box center [653, 38] width 2 height 0
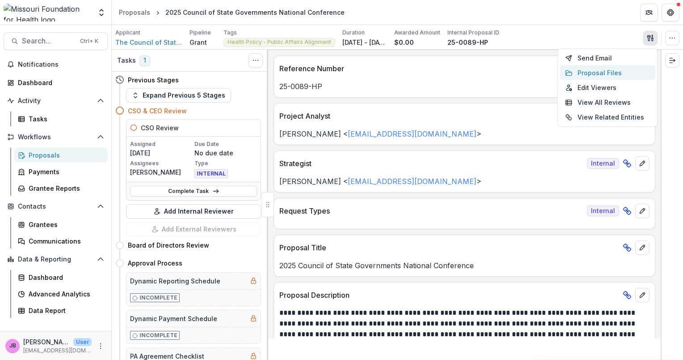
click at [616, 75] on button "Proposal Files" at bounding box center [608, 72] width 96 height 15
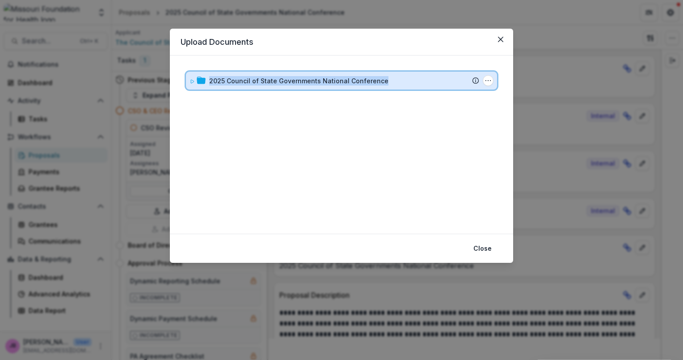
click at [380, 76] on div "2025 Council of State Governments National Conference" at bounding box center [344, 80] width 270 height 9
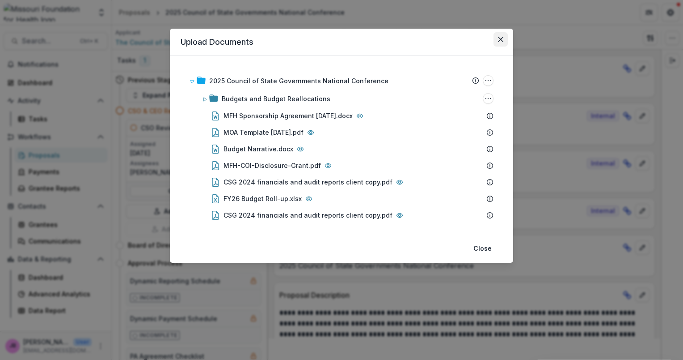
click at [497, 41] on button "Close" at bounding box center [501, 39] width 14 height 14
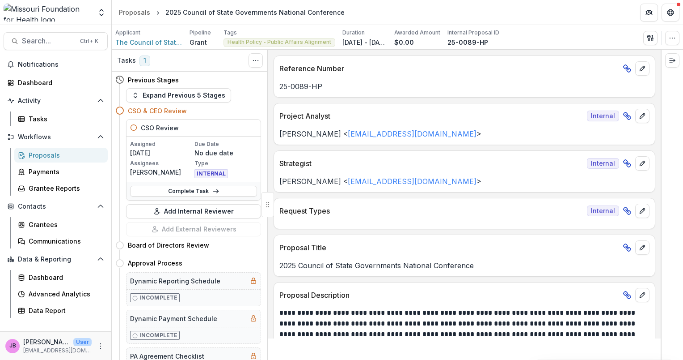
drag, startPoint x: 661, startPoint y: 93, endPoint x: 660, endPoint y: 131, distance: 38.0
click at [661, 131] on div at bounding box center [672, 205] width 22 height 310
drag, startPoint x: 660, startPoint y: 97, endPoint x: 661, endPoint y: 112, distance: 15.7
click at [661, 113] on div at bounding box center [672, 205] width 22 height 310
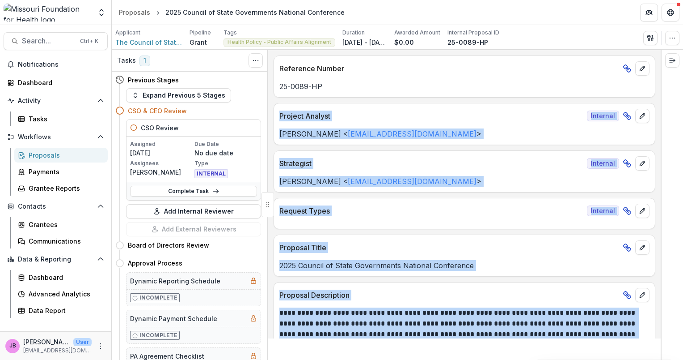
drag, startPoint x: 658, startPoint y: 93, endPoint x: 662, endPoint y: 107, distance: 14.8
click at [662, 107] on div "Tasks 1 Show Cancelled Tasks Previous Stages Expand Previous 5 Stages CSO & CEO…" at bounding box center [398, 205] width 572 height 310
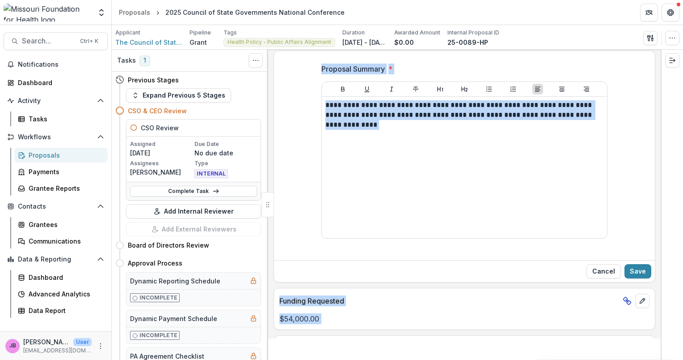
scroll to position [374, 0]
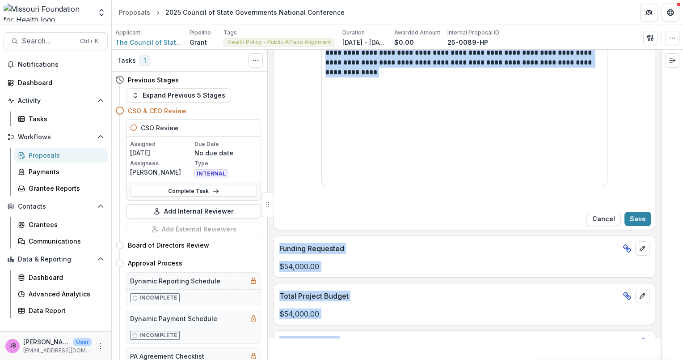
click at [604, 224] on div "Cancel Save" at bounding box center [464, 218] width 381 height 22
click at [606, 218] on button "Cancel" at bounding box center [604, 219] width 34 height 14
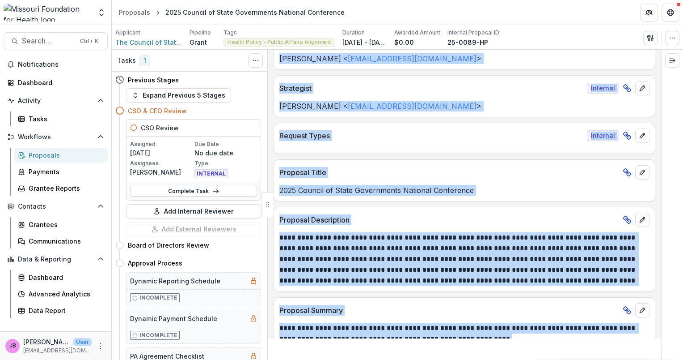
scroll to position [0, 0]
